Goal: Task Accomplishment & Management: Manage account settings

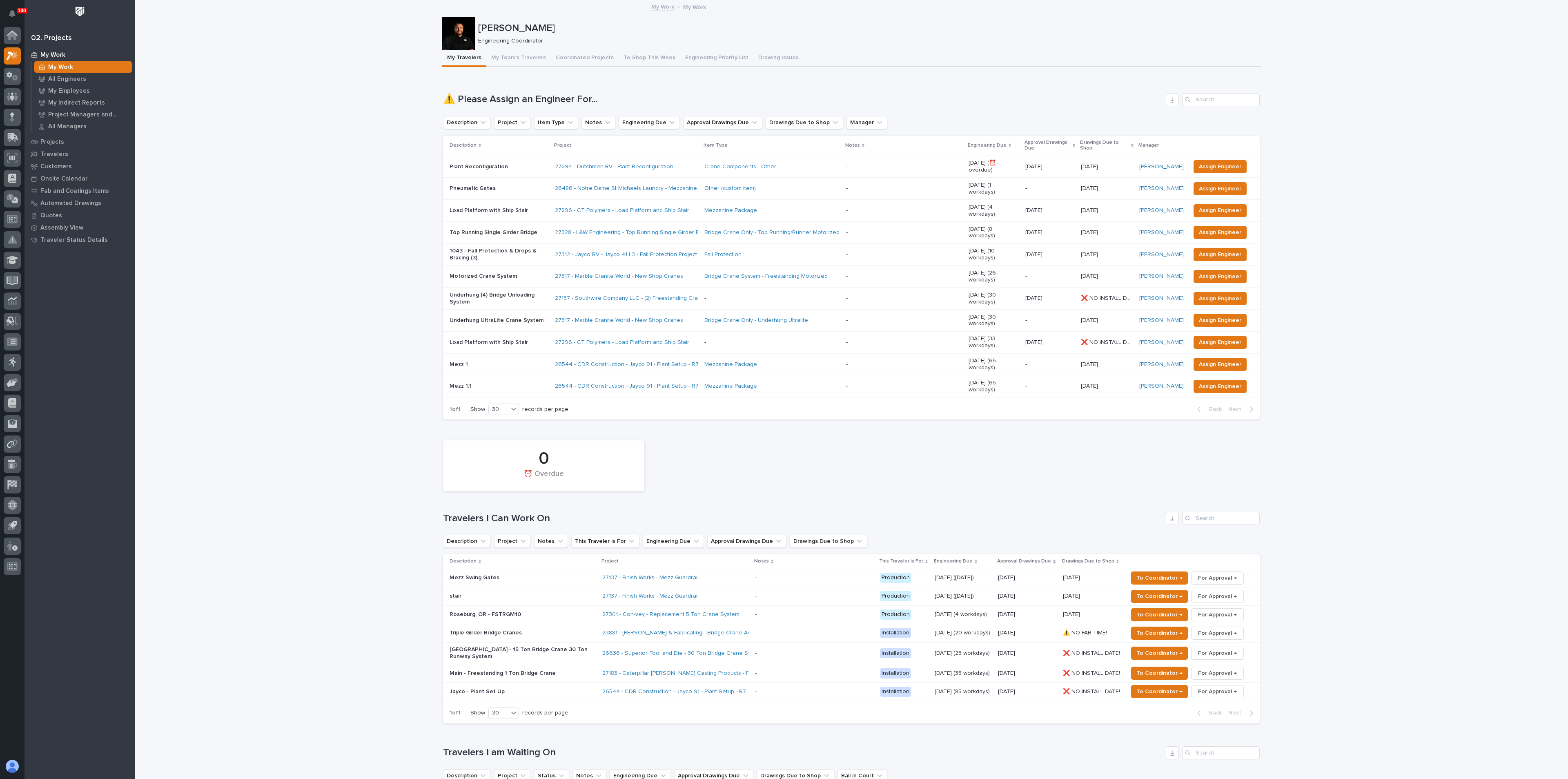
click at [495, 292] on p "Underhung (4) Bridge Unloading System" at bounding box center [499, 298] width 99 height 14
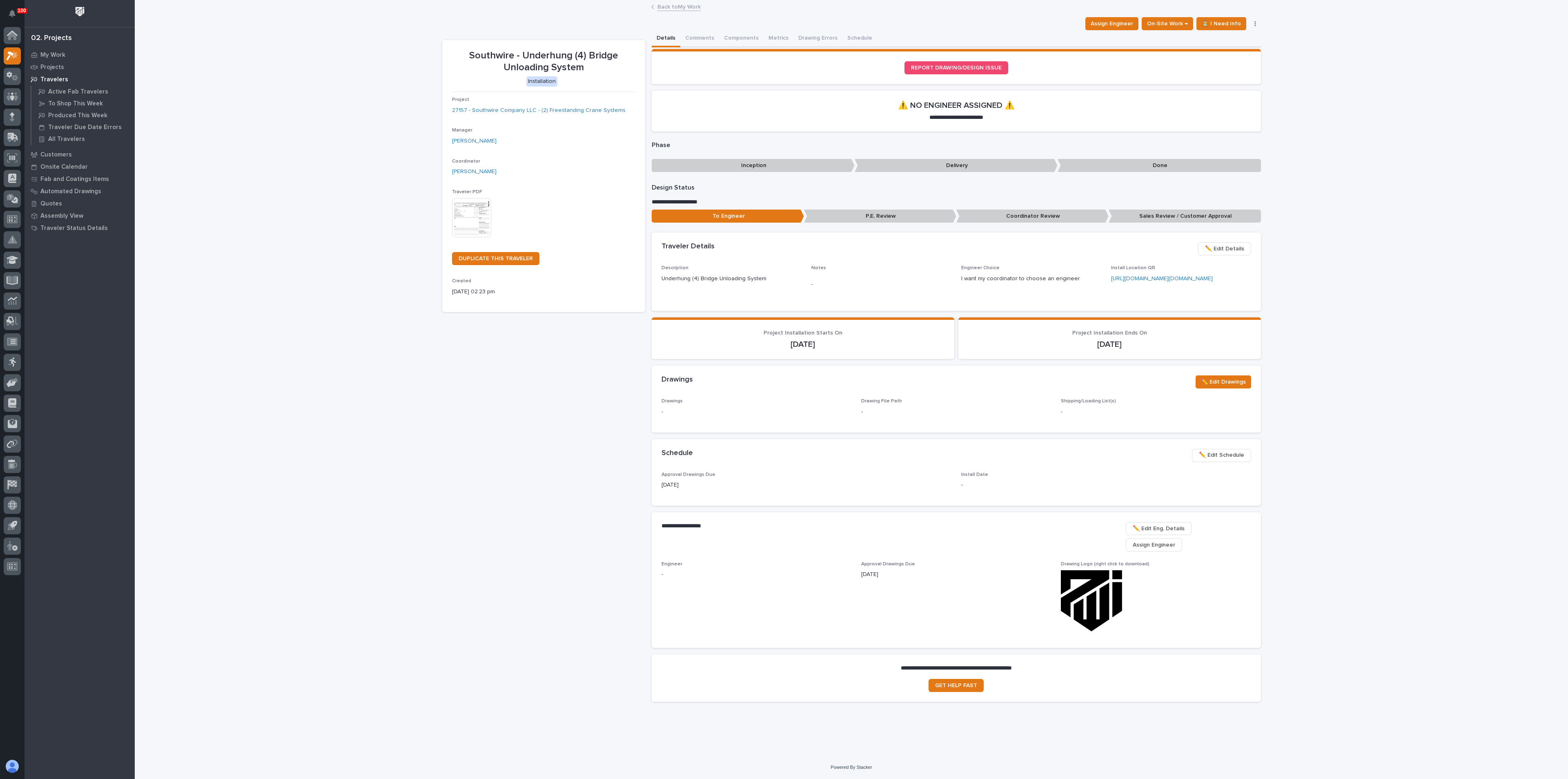
click at [1172, 543] on span "Assign Engineer" at bounding box center [1154, 545] width 43 height 10
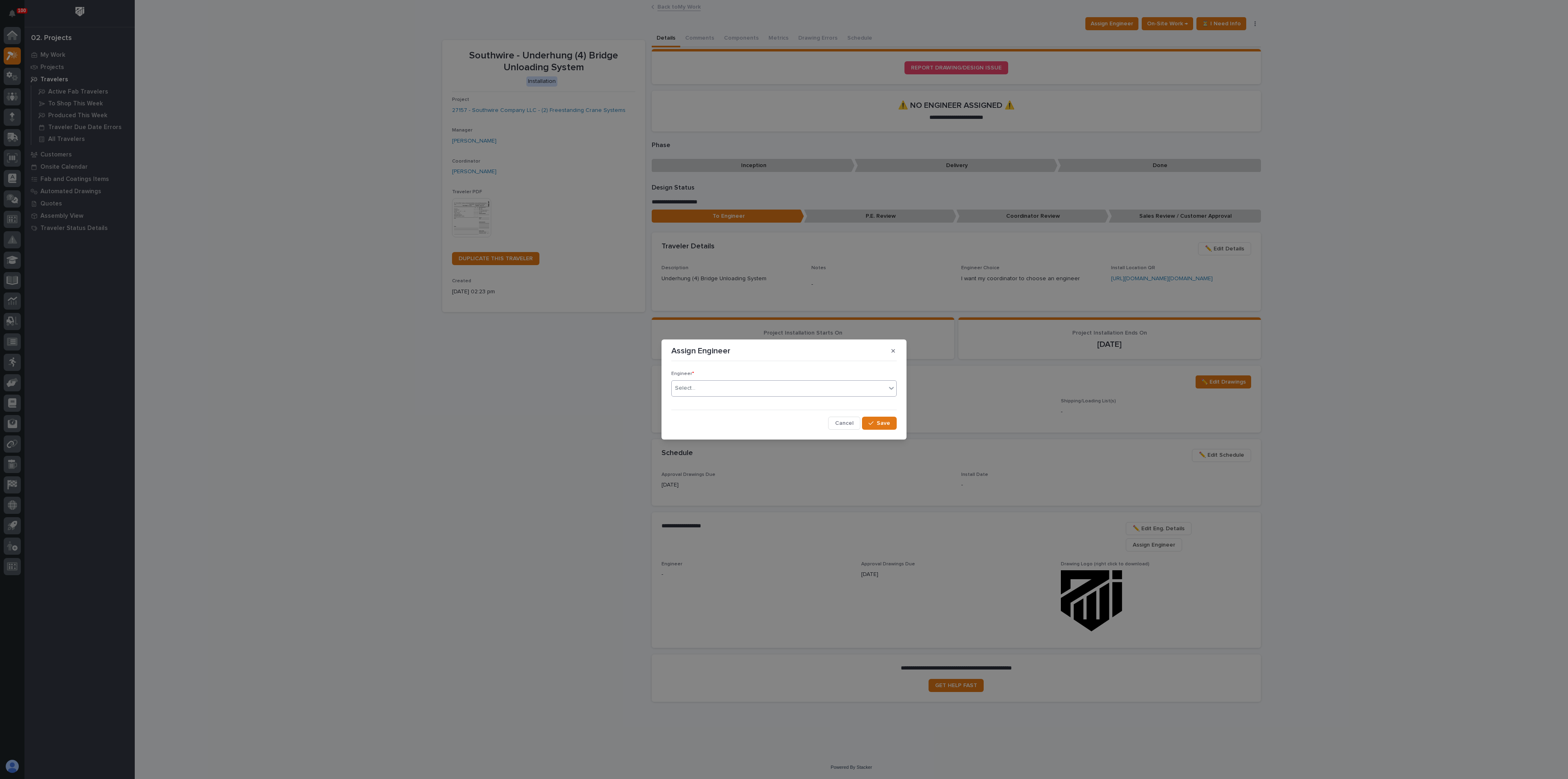
click at [716, 384] on div "Select..." at bounding box center [779, 389] width 214 height 13
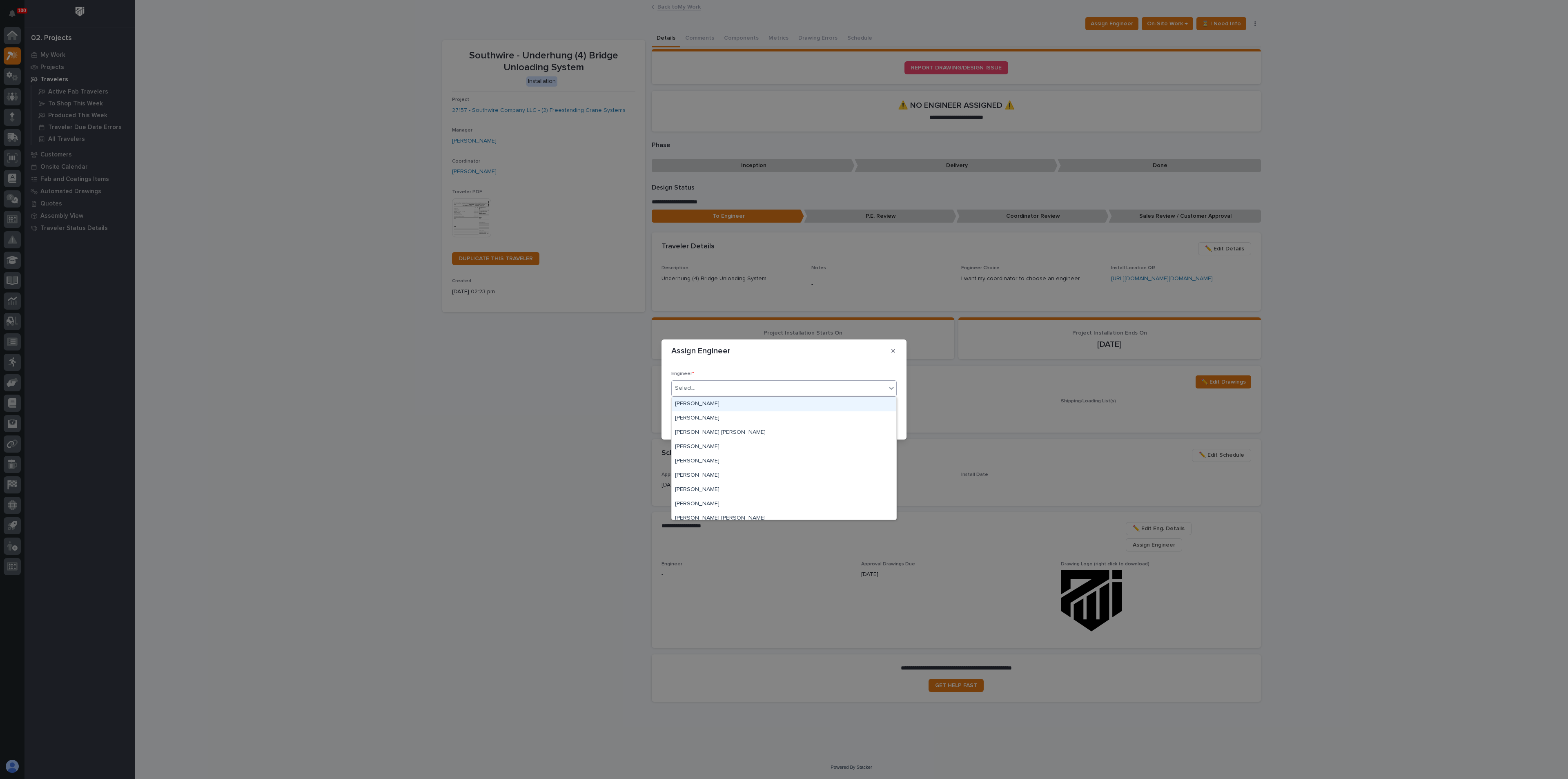
drag, startPoint x: 555, startPoint y: 372, endPoint x: 548, endPoint y: 314, distance: 58.4
click at [554, 372] on div "Assign Engineer Engineer * option [PERSON_NAME] focused, 1 of 44. 44 results av…" at bounding box center [784, 389] width 1568 height 779
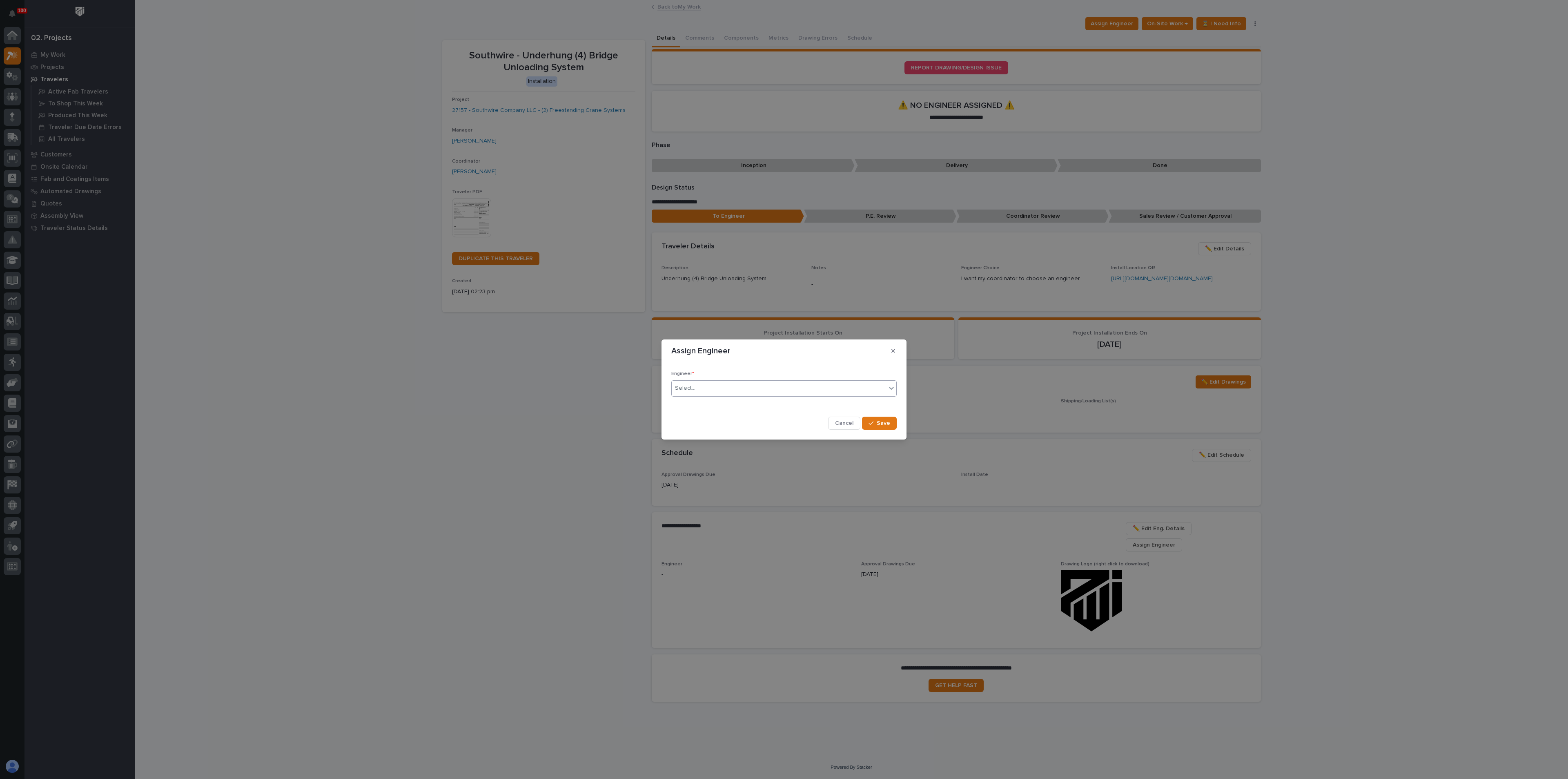
click at [857, 386] on div "Select..." at bounding box center [779, 389] width 214 height 13
type input "*******"
click at [709, 403] on div "[PERSON_NAME]" at bounding box center [784, 404] width 225 height 14
click at [891, 421] on button "Save" at bounding box center [879, 423] width 35 height 13
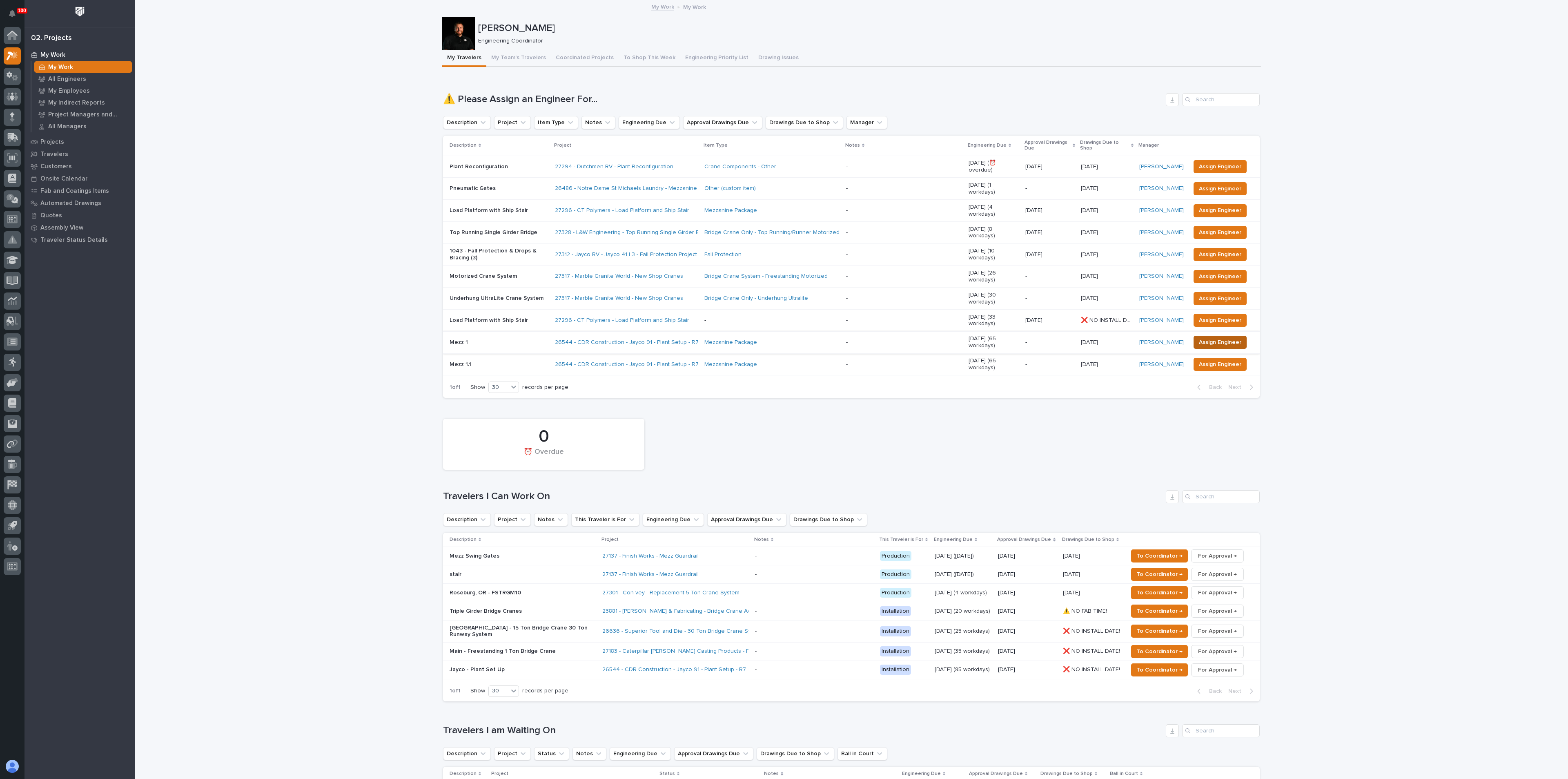
click at [1237, 336] on button "Assign Engineer" at bounding box center [1220, 342] width 53 height 13
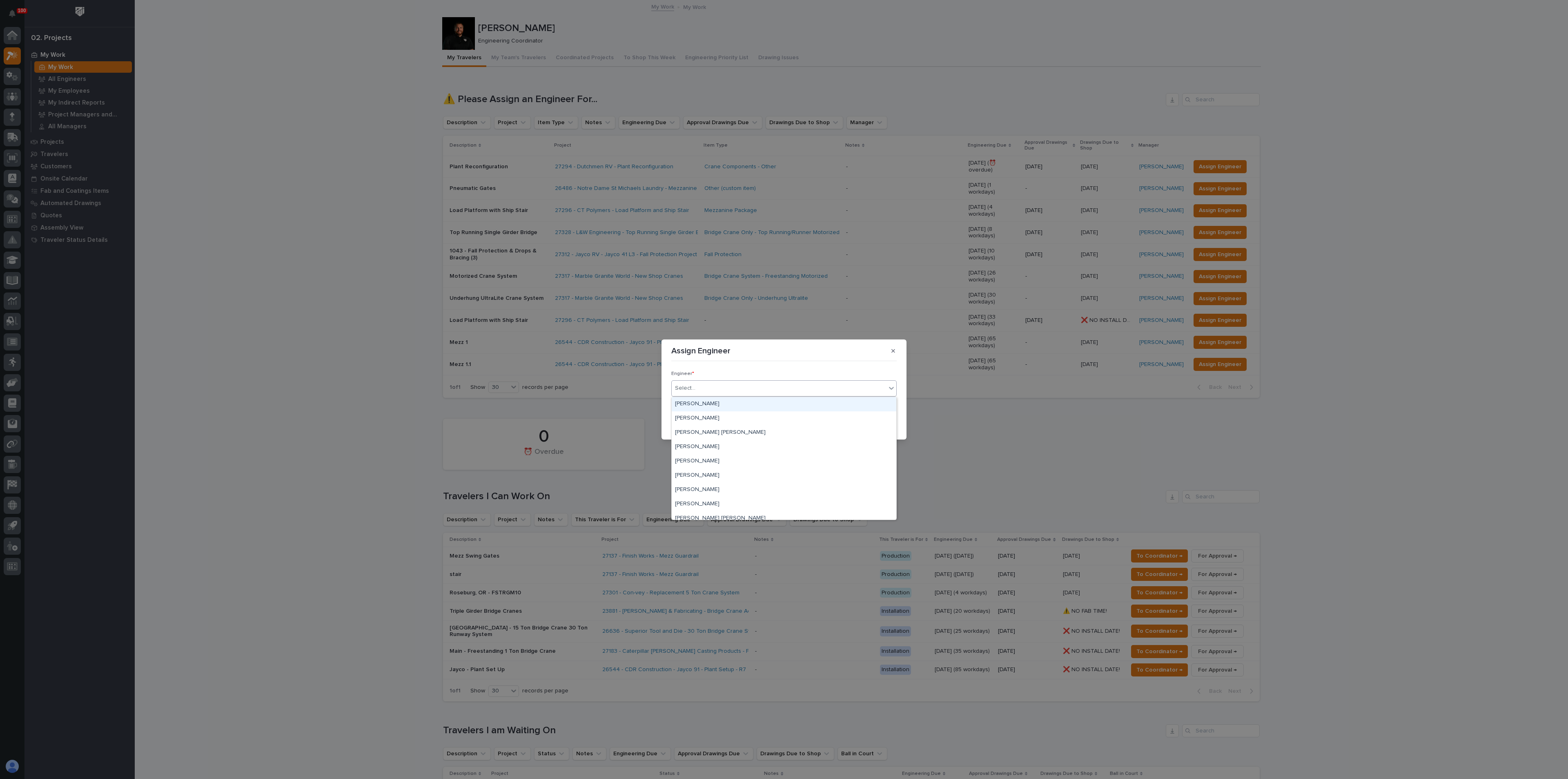
click at [754, 389] on div "Select..." at bounding box center [779, 389] width 214 height 13
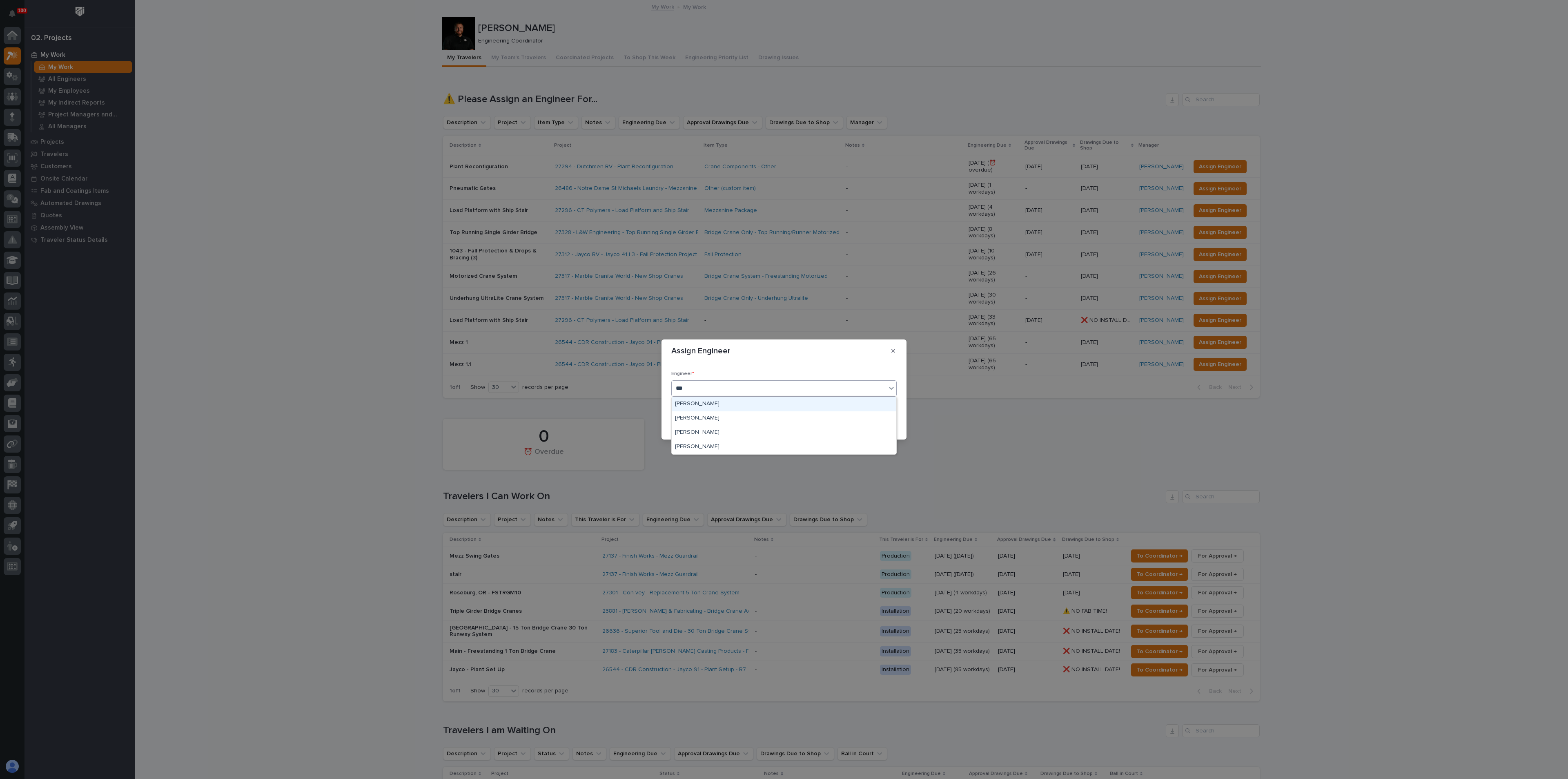
type input "****"
click at [688, 407] on div "[PERSON_NAME]" at bounding box center [784, 404] width 225 height 14
click at [871, 426] on button "Save" at bounding box center [879, 423] width 35 height 13
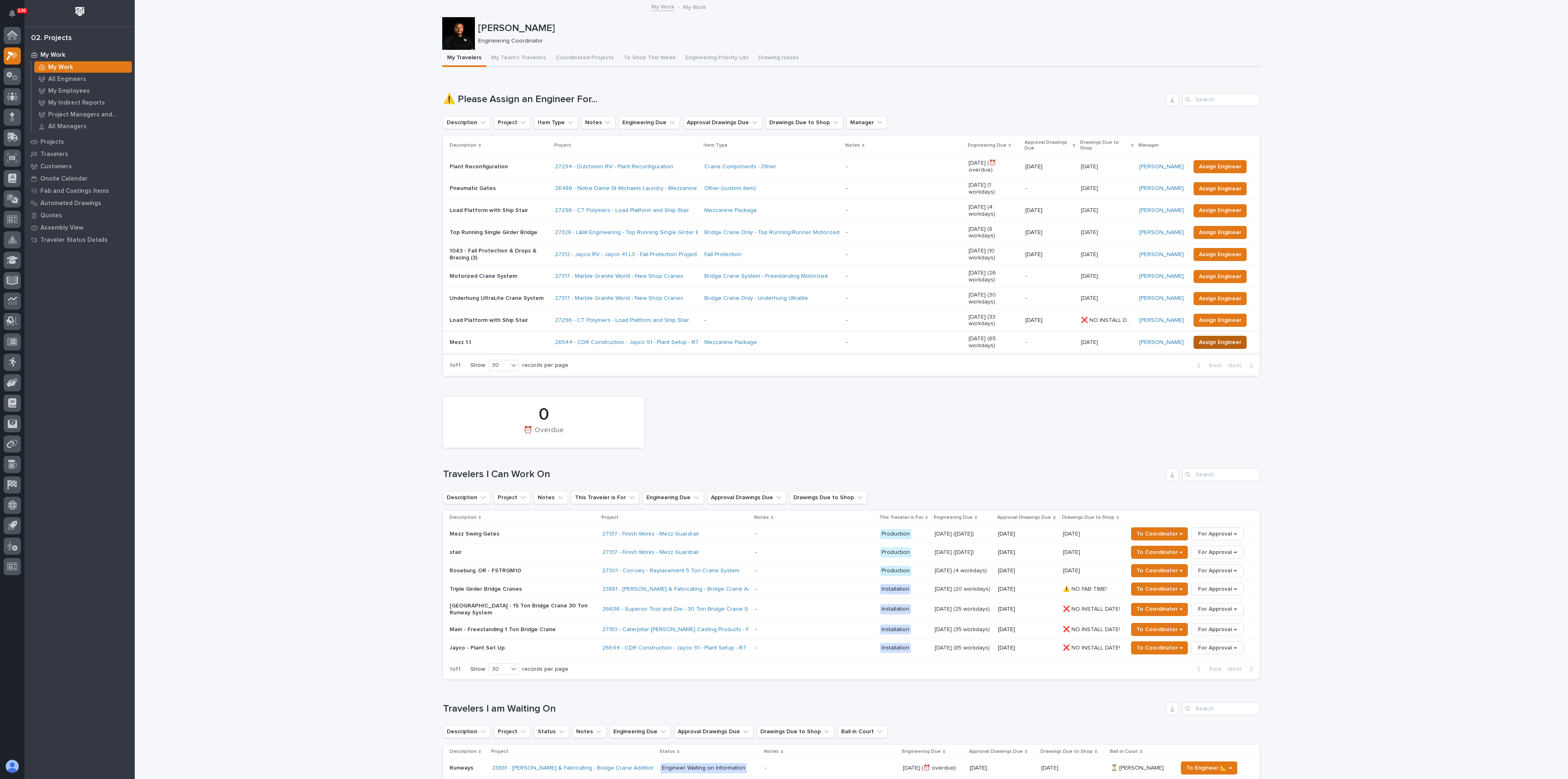
click at [1205, 337] on span "Assign Engineer" at bounding box center [1220, 342] width 43 height 10
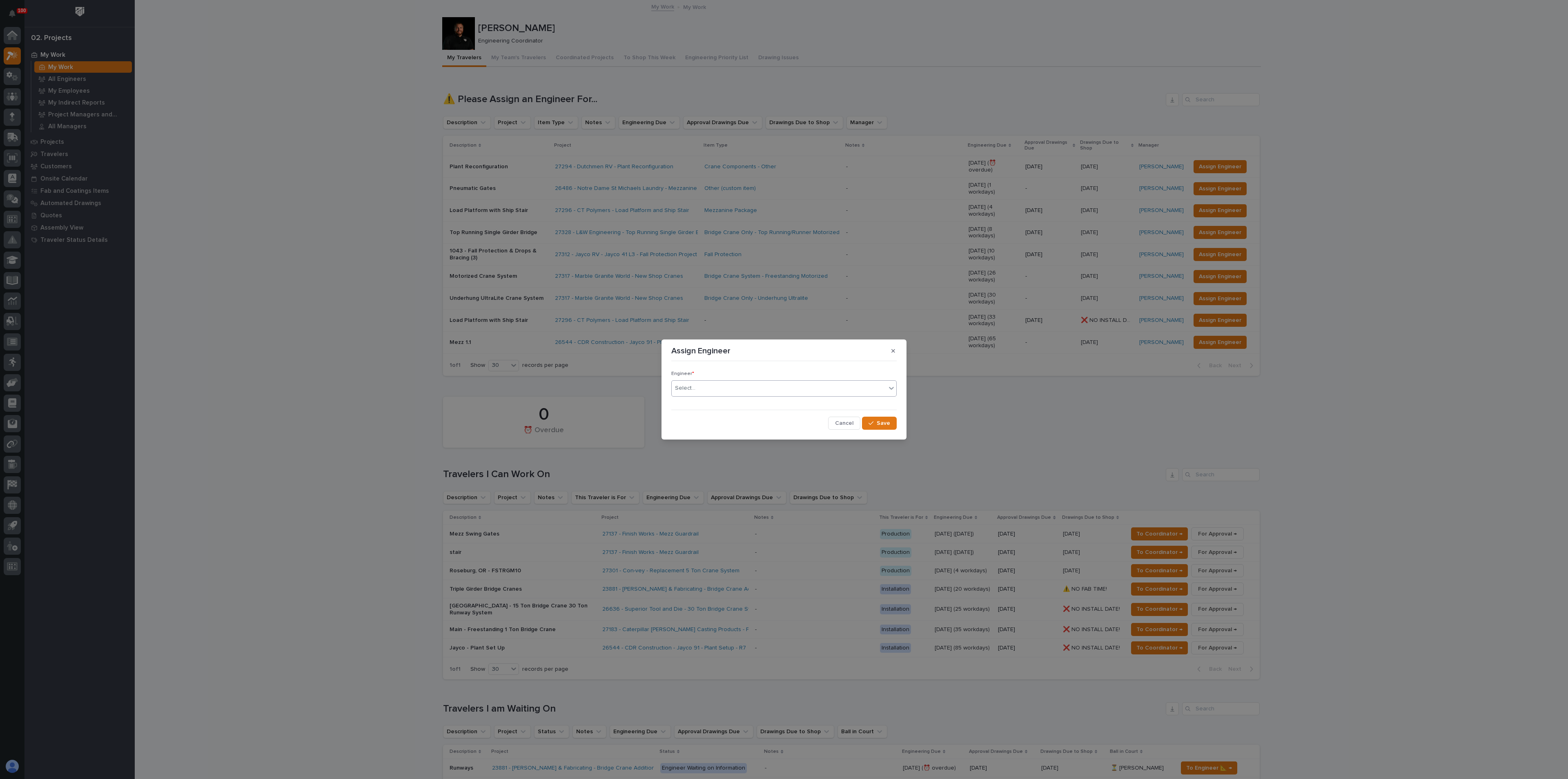
click at [715, 386] on div "Select..." at bounding box center [779, 389] width 214 height 13
type input "****"
click at [698, 404] on div "[PERSON_NAME]" at bounding box center [784, 404] width 225 height 14
click at [894, 421] on button "Save" at bounding box center [879, 423] width 35 height 13
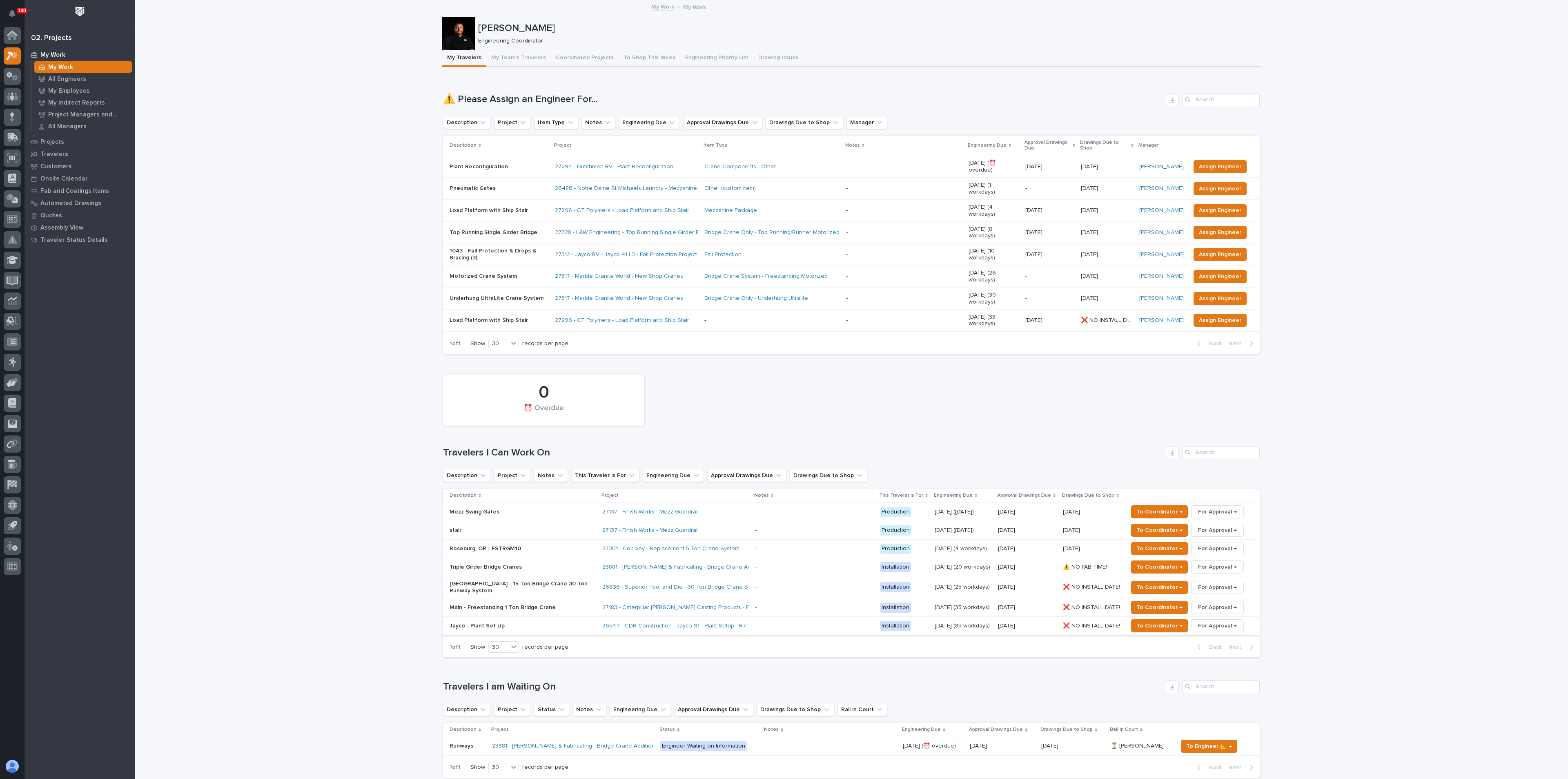
click at [640, 622] on link "26544 - CDR Construction - Jayco 91 - Plant Setup - R7" at bounding box center [674, 626] width 144 height 7
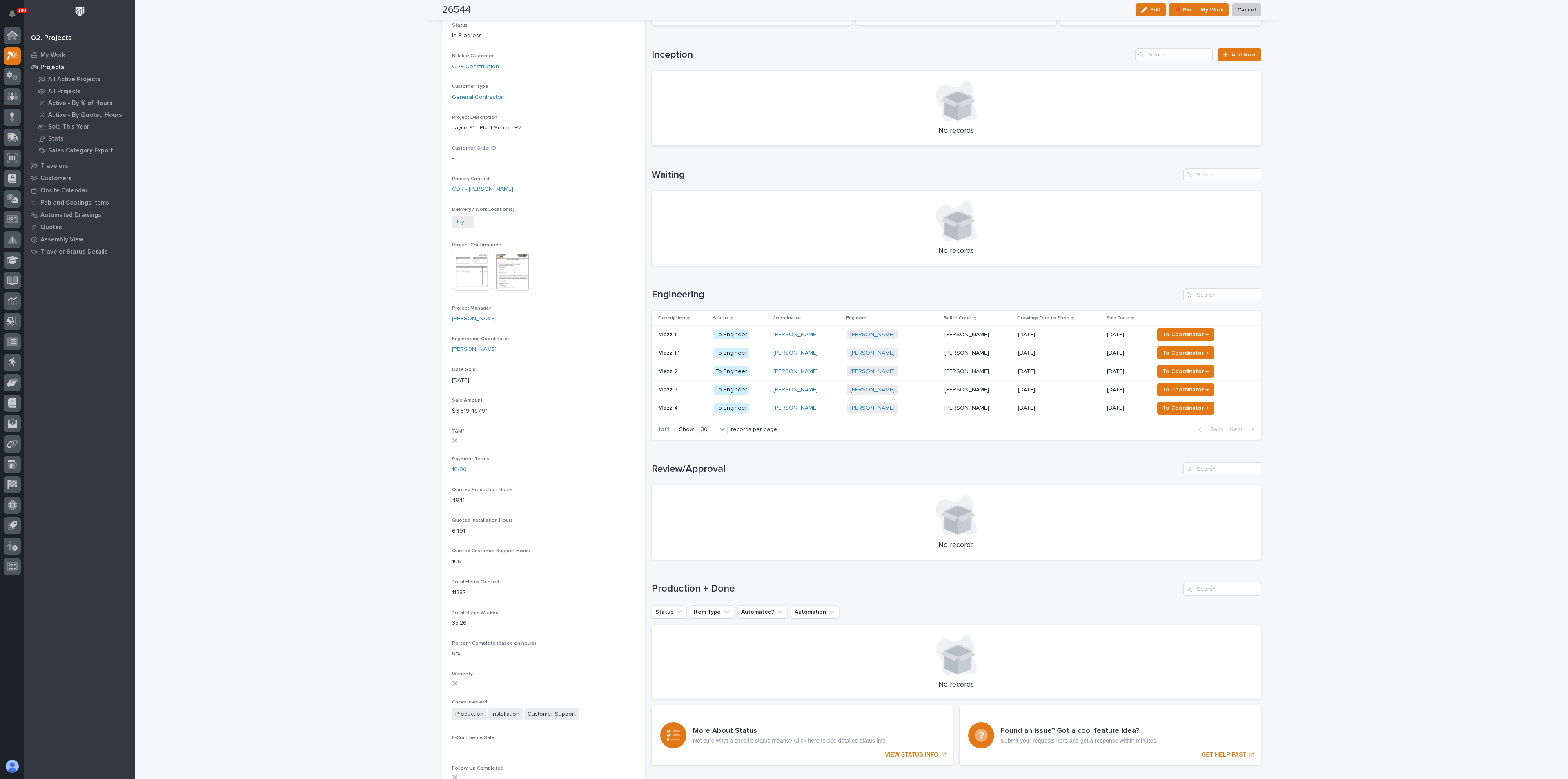
scroll to position [62, 0]
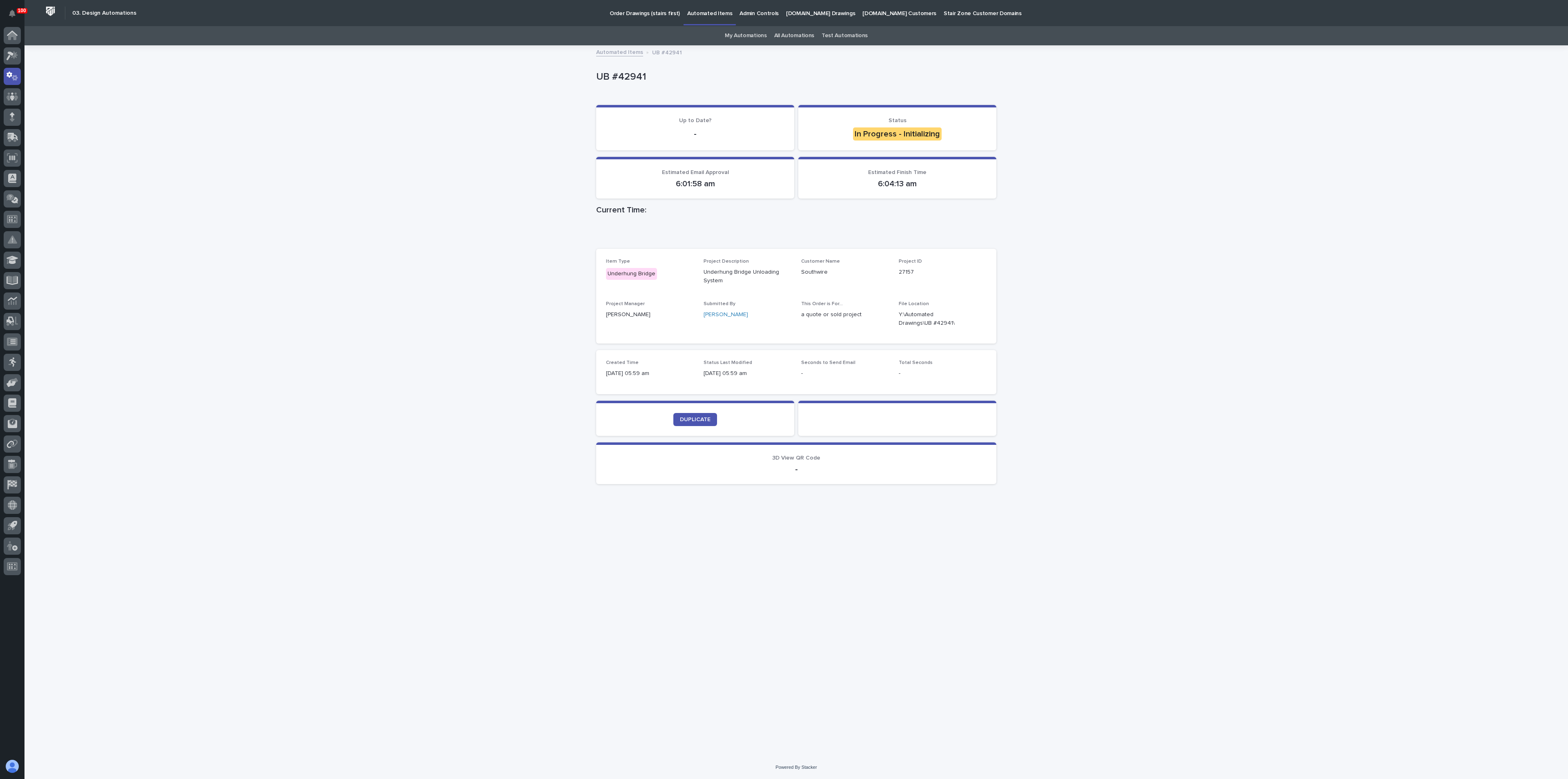
click at [317, 276] on div "Loading... Saving… Loading... Saving… UB #42941 UB #42941 Sorry, there was an e…" at bounding box center [796, 401] width 1544 height 710
